Goal: Entertainment & Leisure: Consume media (video, audio)

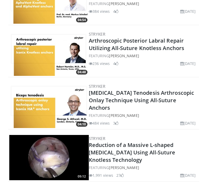
scroll to position [323, 0]
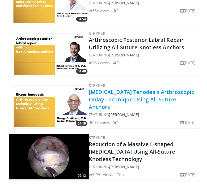
click at [134, 95] on link "[MEDICAL_DATA] Tenodesis Arthroscopic Onlay Technique Using All-Suture Anchors" at bounding box center [142, 99] width 106 height 22
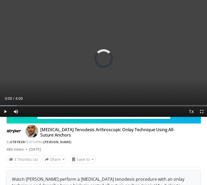
scroll to position [136, 0]
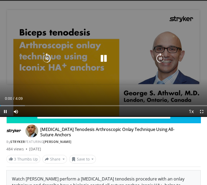
click at [107, 59] on icon "Video Player" at bounding box center [104, 58] width 11 height 11
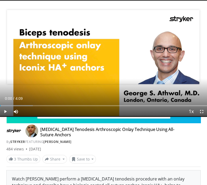
click at [105, 104] on div "Loaded : 15.90% 0:00 2:06" at bounding box center [103, 103] width 207 height 5
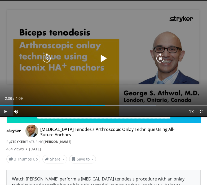
click at [117, 83] on div "10 seconds Tap to unmute" at bounding box center [103, 58] width 207 height 117
click at [126, 43] on div "10 seconds Tap to unmute" at bounding box center [103, 58] width 207 height 117
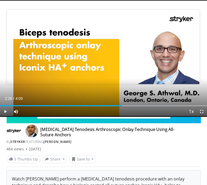
click at [126, 43] on div "10 seconds Tap to unmute" at bounding box center [103, 58] width 207 height 117
click at [162, 60] on icon "Video Player" at bounding box center [160, 58] width 11 height 11
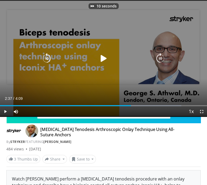
click at [114, 75] on div "10 seconds Tap to unmute" at bounding box center [103, 58] width 207 height 117
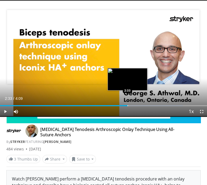
click at [128, 105] on div "Progress Bar" at bounding box center [128, 105] width 1 height 1
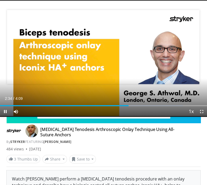
click at [120, 107] on div "Current Time 2:34 / Duration 4:09 Pause Skip Backward Skip Forward Mute Loaded …" at bounding box center [103, 111] width 207 height 11
click at [119, 106] on div "Current Time 2:35 / Duration 4:09 Pause Skip Backward Skip Forward Mute Loaded …" at bounding box center [103, 111] width 207 height 11
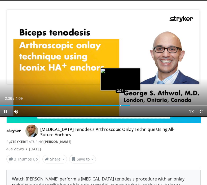
click at [121, 105] on div "Progress Bar" at bounding box center [121, 105] width 1 height 1
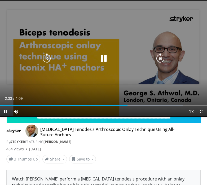
click at [127, 39] on div "10 seconds Tap to unmute" at bounding box center [103, 58] width 207 height 117
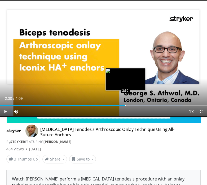
click at [126, 105] on div "Progress Bar" at bounding box center [126, 105] width 1 height 1
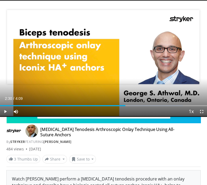
click at [119, 106] on div "Current Time 2:30 / Duration 4:09 Play Skip Backward Skip Forward Mute Loaded :…" at bounding box center [103, 111] width 207 height 11
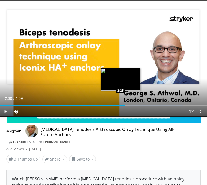
click at [121, 105] on div "Progress Bar" at bounding box center [121, 105] width 1 height 1
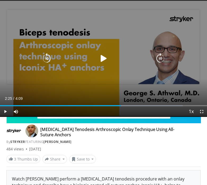
click at [128, 58] on div "Video Player" at bounding box center [103, 58] width 125 height 11
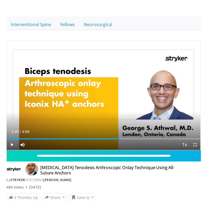
scroll to position [107, 0]
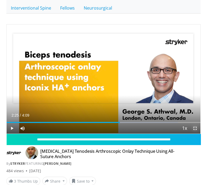
click at [198, 130] on span "Video Player" at bounding box center [195, 128] width 11 height 11
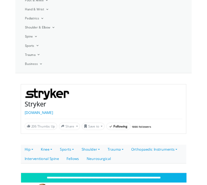
scroll to position [123, 0]
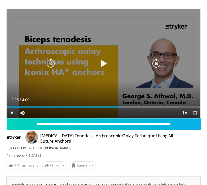
click at [158, 44] on div "10 seconds Tap to unmute" at bounding box center [104, 63] width 194 height 109
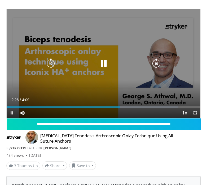
click at [158, 44] on div "10 seconds Tap to unmute" at bounding box center [104, 63] width 194 height 109
click at [105, 63] on icon "Video Player" at bounding box center [104, 63] width 11 height 11
click at [192, 94] on div "10 seconds Tap to unmute" at bounding box center [104, 63] width 194 height 109
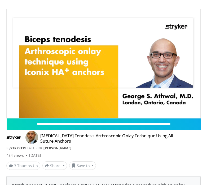
click at [192, 94] on div "10 seconds Tap to unmute" at bounding box center [104, 63] width 194 height 109
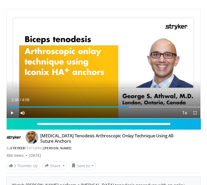
click at [192, 94] on div "10 seconds Tap to unmute" at bounding box center [104, 63] width 194 height 109
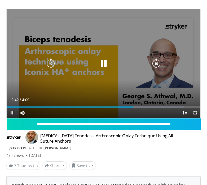
click at [183, 69] on div "10 seconds Tap to unmute" at bounding box center [104, 63] width 194 height 109
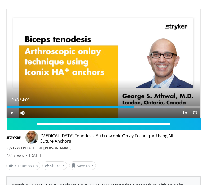
click at [139, 78] on div "10 seconds Tap to unmute" at bounding box center [104, 63] width 194 height 109
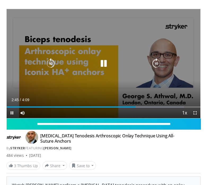
click at [139, 78] on div "10 seconds Tap to unmute" at bounding box center [104, 63] width 194 height 109
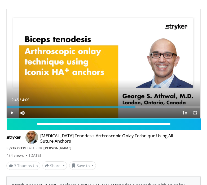
click at [112, 52] on div "10 seconds Tap to unmute" at bounding box center [104, 63] width 194 height 109
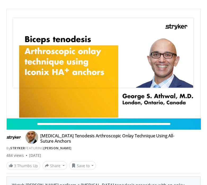
click at [112, 52] on div "10 seconds Tap to unmute" at bounding box center [104, 63] width 194 height 109
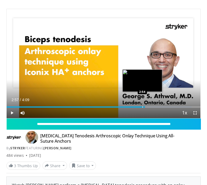
click at [143, 106] on div "Progress Bar" at bounding box center [143, 106] width 1 height 1
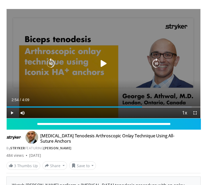
click at [120, 55] on div "10 seconds Tap to unmute" at bounding box center [104, 63] width 194 height 109
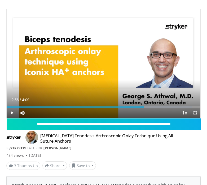
click at [149, 80] on div "10 seconds Tap to unmute" at bounding box center [104, 63] width 194 height 109
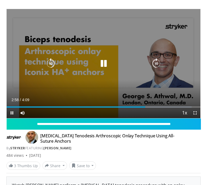
click at [152, 96] on div "10 seconds Tap to unmute" at bounding box center [104, 63] width 194 height 109
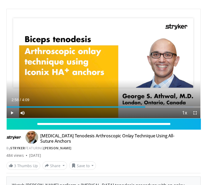
click at [149, 80] on div "10 seconds Tap to unmute" at bounding box center [104, 63] width 194 height 109
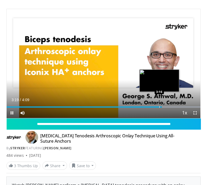
click at [160, 107] on div "Progress Bar" at bounding box center [160, 106] width 1 height 1
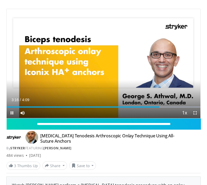
click at [156, 108] on div "Current Time 3:16 / Duration 4:09 Pause Skip Backward Skip Forward Mute Loaded …" at bounding box center [104, 112] width 194 height 11
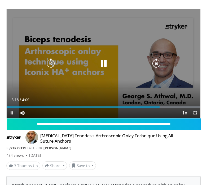
click at [155, 107] on video-js "**********" at bounding box center [104, 63] width 194 height 109
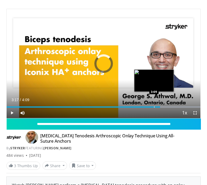
click at [154, 106] on div "Progress Bar" at bounding box center [154, 106] width 1 height 1
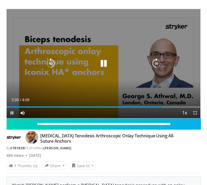
click at [153, 90] on div "10 seconds Tap to unmute" at bounding box center [104, 63] width 194 height 109
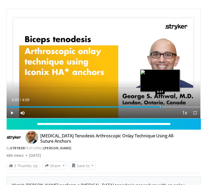
click at [160, 107] on div "Progress Bar" at bounding box center [160, 106] width 1 height 1
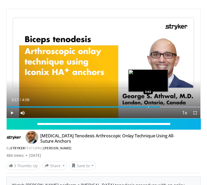
click at [148, 106] on div "Loaded : 100.00% 3:17 3:02" at bounding box center [104, 104] width 194 height 5
